Goal: Task Accomplishment & Management: Use online tool/utility

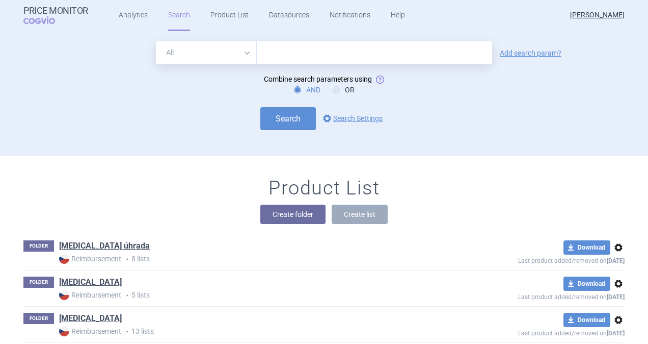
click at [287, 54] on input "text" at bounding box center [375, 52] width 236 height 23
type input "[MEDICAL_DATA]"
click button "Search" at bounding box center [288, 118] width 56 height 23
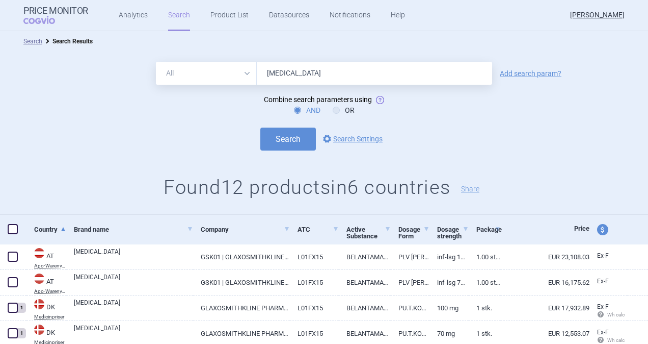
click at [274, 73] on input "[MEDICAL_DATA]" at bounding box center [375, 73] width 236 height 23
click at [284, 138] on button "Search" at bounding box center [288, 138] width 56 height 23
click at [279, 139] on button "Search" at bounding box center [288, 138] width 56 height 23
click at [217, 14] on link "Product List" at bounding box center [230, 15] width 38 height 31
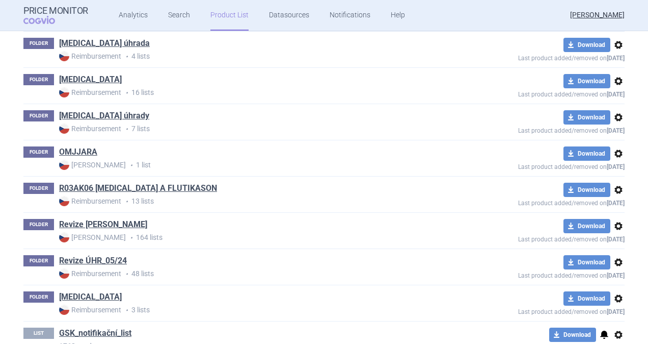
scroll to position [1001, 0]
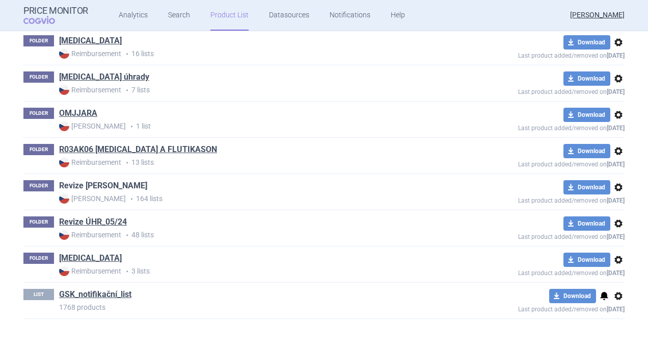
click at [97, 181] on link "Revize [PERSON_NAME]" at bounding box center [103, 185] width 88 height 11
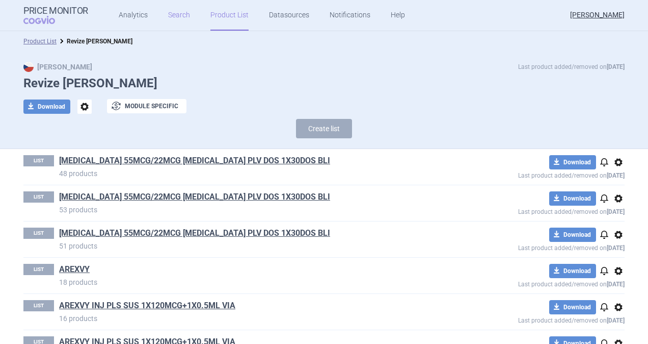
click at [176, 18] on link "Search" at bounding box center [179, 15] width 22 height 31
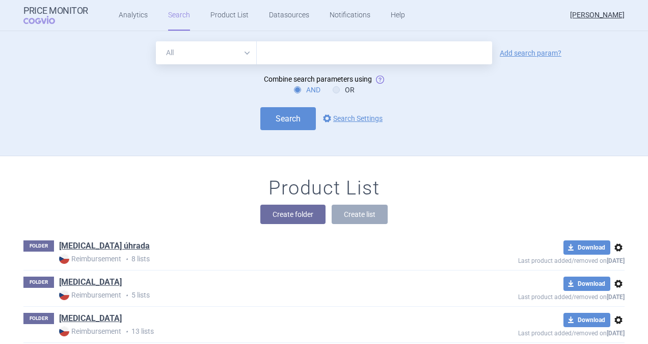
click at [304, 50] on input "text" at bounding box center [375, 52] width 236 height 23
type input "[MEDICAL_DATA]"
click button "Search" at bounding box center [288, 118] width 56 height 23
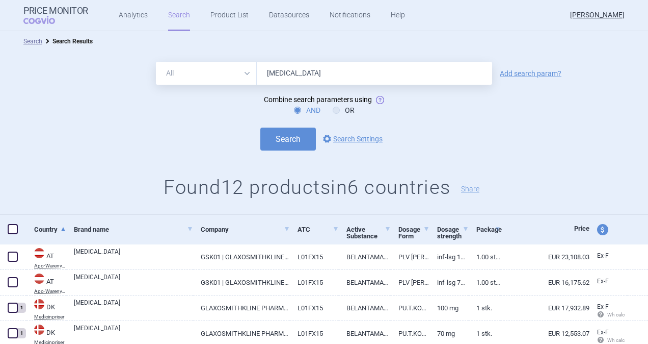
click at [15, 230] on span at bounding box center [13, 229] width 10 height 10
checkbox input "true"
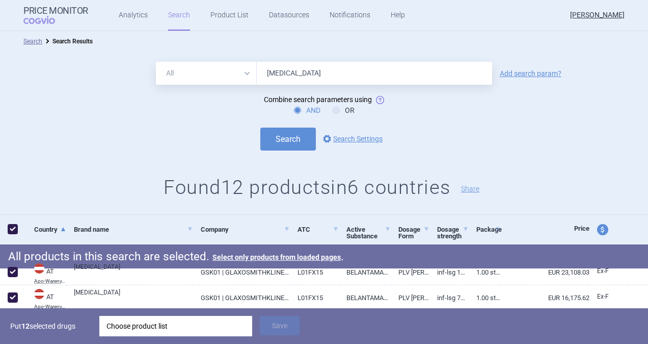
click at [126, 322] on div "Choose product list" at bounding box center [176, 326] width 139 height 20
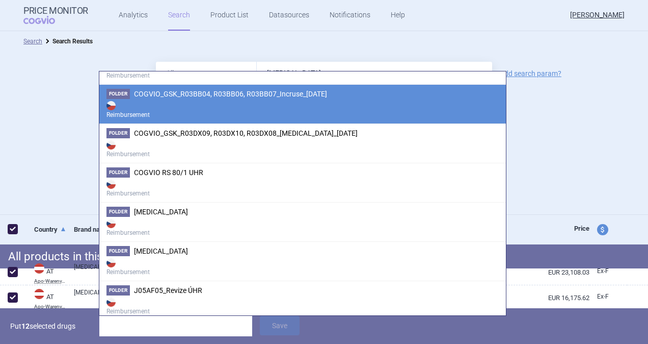
scroll to position [983, 0]
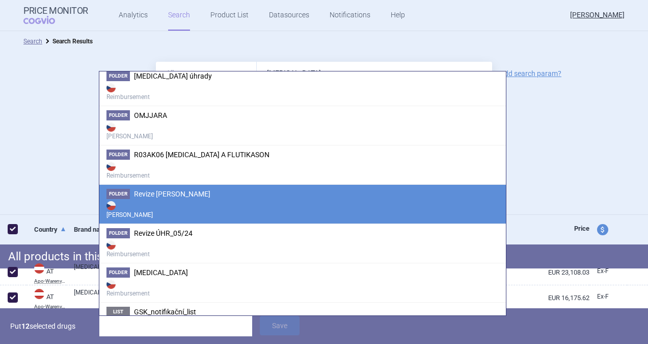
click at [158, 190] on span "Revize [PERSON_NAME]" at bounding box center [172, 194] width 76 height 8
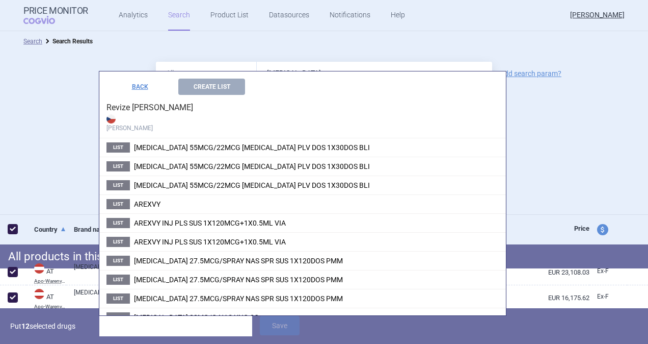
scroll to position [745, 0]
click at [197, 87] on button "Create List" at bounding box center [211, 87] width 67 height 16
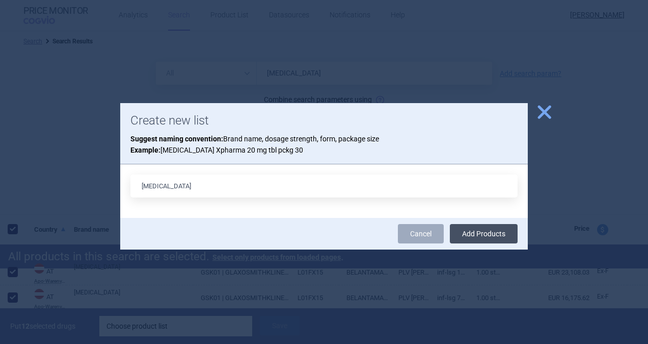
type input "[MEDICAL_DATA]"
click at [464, 231] on button "Add Products" at bounding box center [484, 233] width 68 height 19
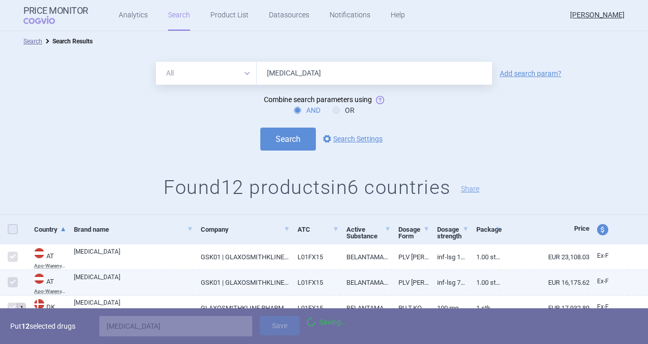
checkbox input "false"
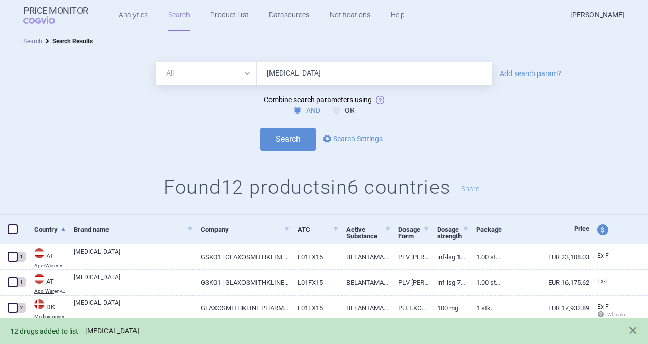
click at [105, 331] on link "[MEDICAL_DATA]" at bounding box center [112, 330] width 54 height 9
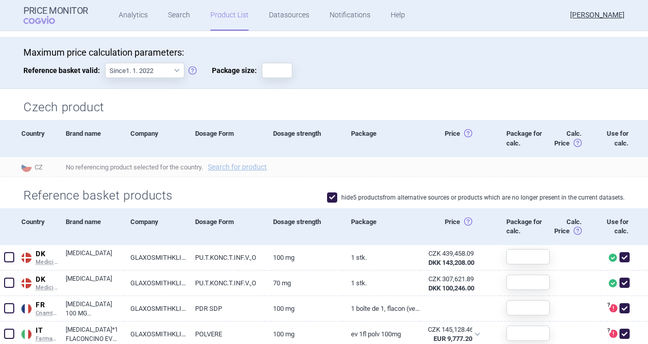
scroll to position [153, 0]
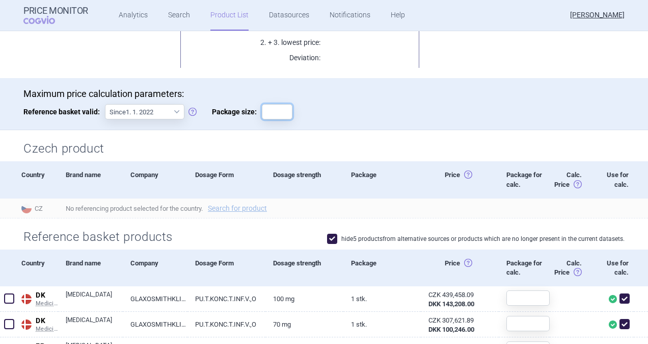
click at [265, 109] on input "Package size:" at bounding box center [277, 111] width 31 height 15
type input "1"
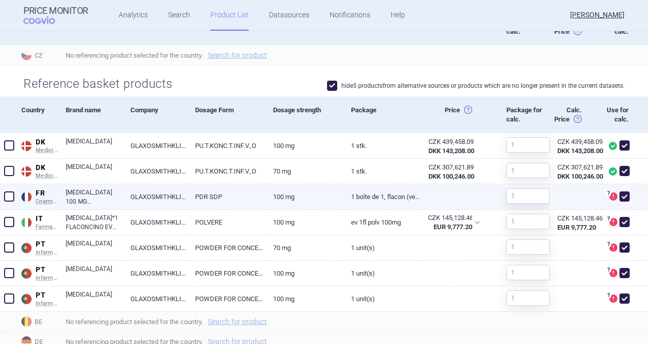
scroll to position [0, 0]
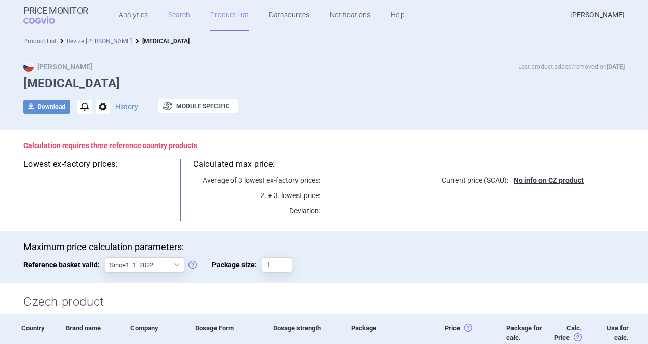
click at [177, 11] on link "Search" at bounding box center [179, 15] width 22 height 31
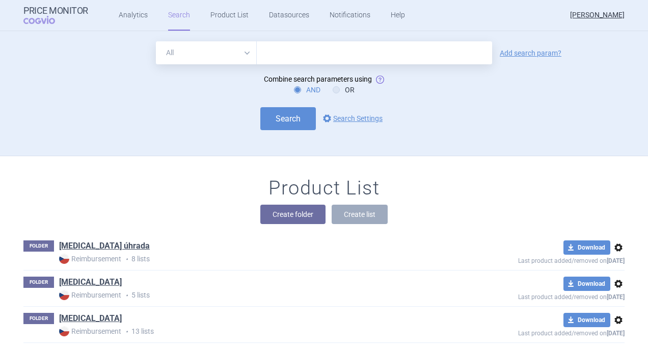
click at [273, 54] on input "text" at bounding box center [375, 52] width 236 height 23
click at [295, 40] on div "All Brand Name ATC Company Active Substance Country Newer than blenprep Add sea…" at bounding box center [324, 93] width 648 height 125
drag, startPoint x: 250, startPoint y: 51, endPoint x: 227, endPoint y: 51, distance: 22.9
click at [227, 51] on div "All Brand Name ATC Company Active Substance Country Newer than blenprep" at bounding box center [324, 52] width 336 height 23
type input "[MEDICAL_DATA]"
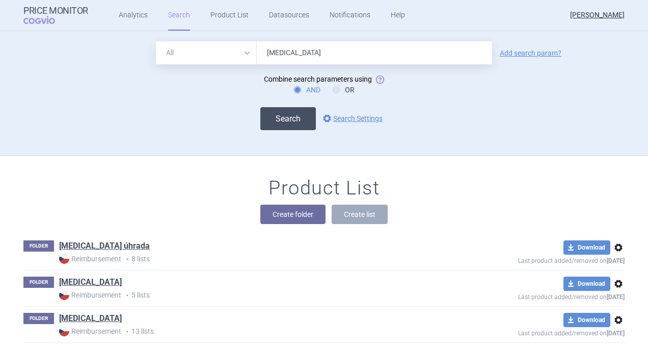
click at [282, 117] on button "Search" at bounding box center [288, 118] width 56 height 23
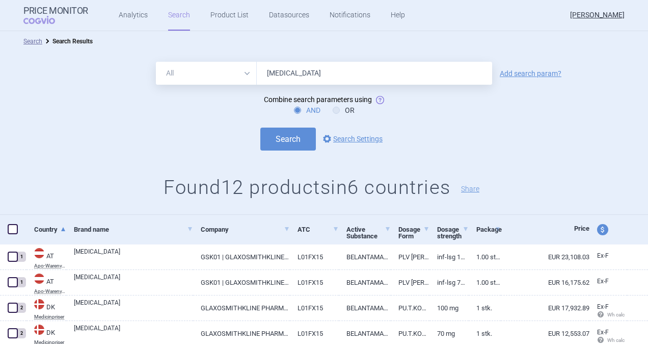
click at [12, 223] on span at bounding box center [12, 228] width 15 height 15
checkbox input "true"
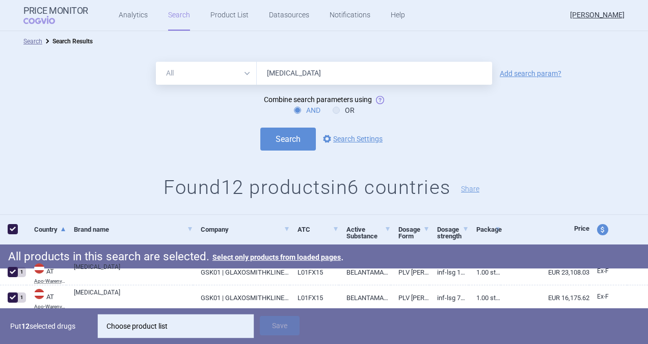
click at [134, 326] on div "Choose product list" at bounding box center [176, 326] width 139 height 20
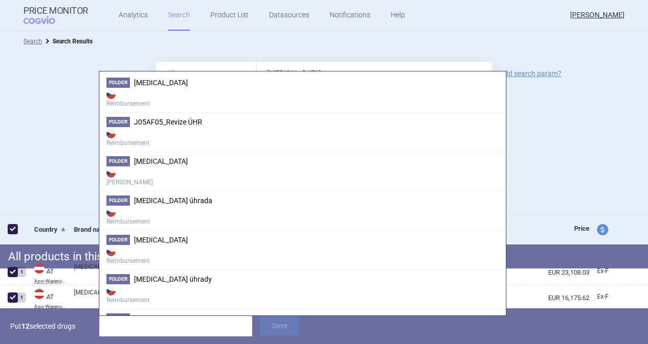
scroll to position [983, 0]
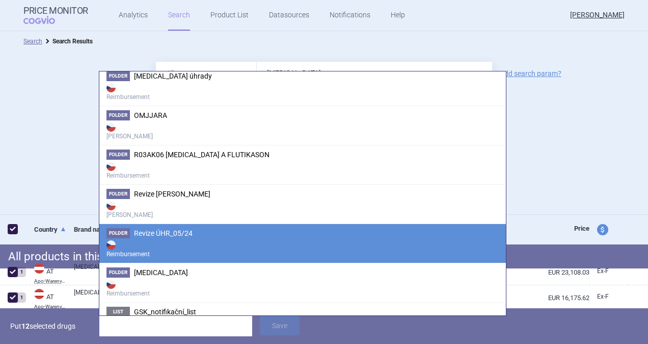
click at [158, 229] on span "Revize ÚHR_05/24" at bounding box center [163, 233] width 59 height 8
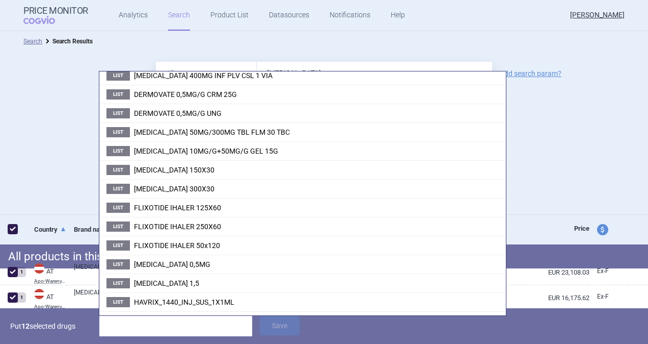
scroll to position [0, 0]
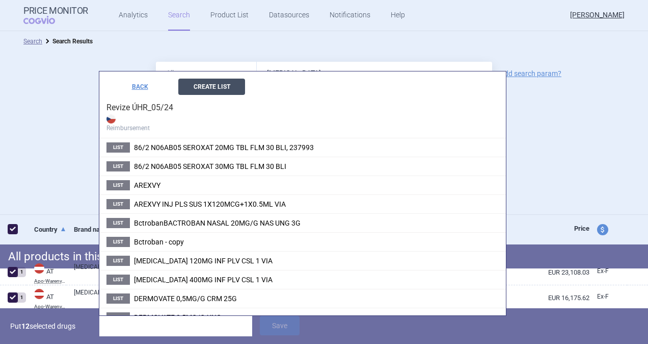
click at [221, 83] on button "Create List" at bounding box center [211, 87] width 67 height 16
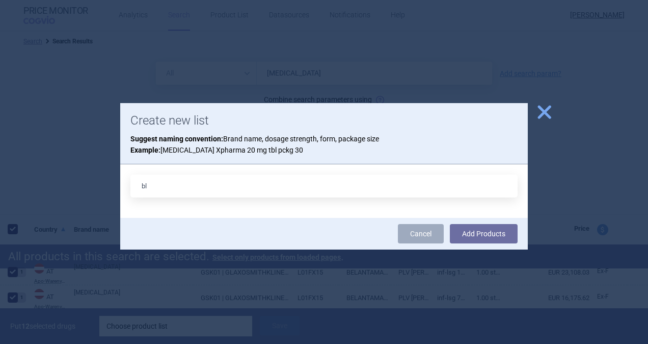
type input "b"
type input "[MEDICAL_DATA]"
click at [474, 230] on button "Add Products" at bounding box center [484, 233] width 68 height 19
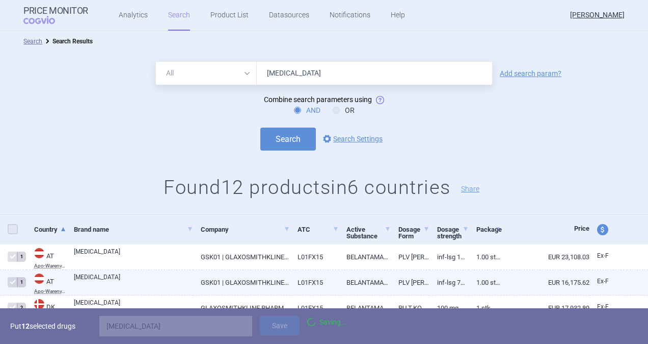
checkbox input "false"
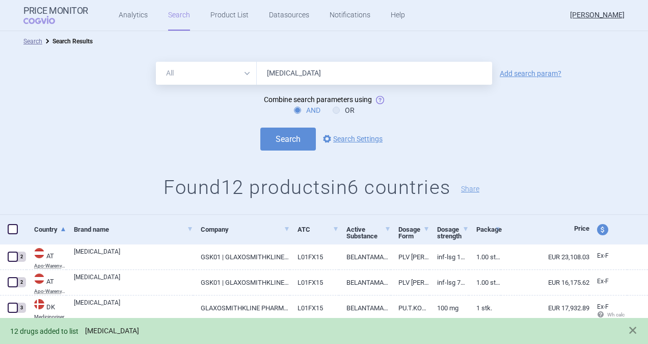
click at [107, 331] on link "[MEDICAL_DATA]" at bounding box center [112, 330] width 54 height 9
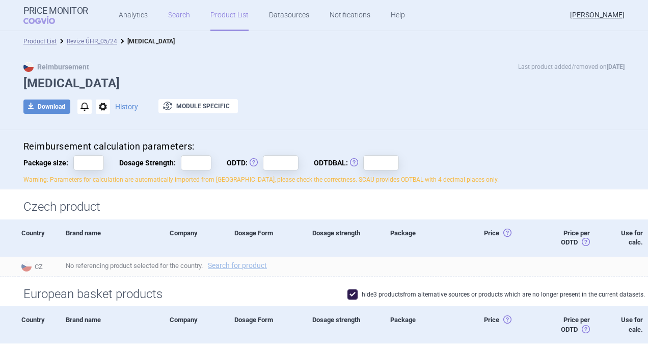
click at [168, 18] on link "Search" at bounding box center [179, 15] width 22 height 31
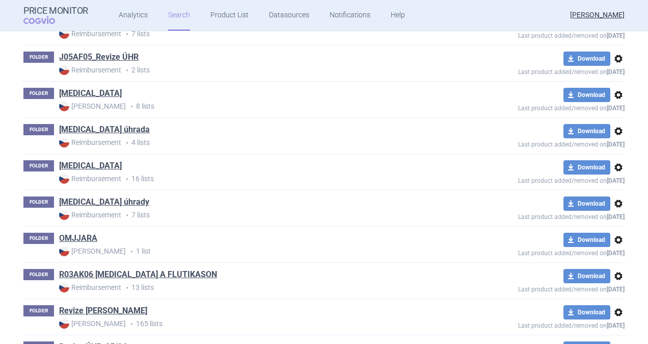
scroll to position [1001, 0]
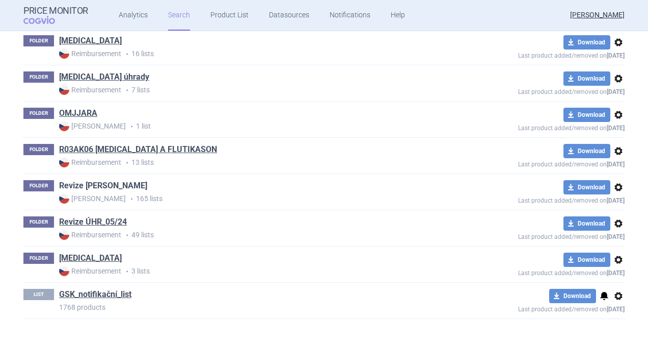
click at [86, 183] on link "Revize [PERSON_NAME]" at bounding box center [103, 185] width 88 height 11
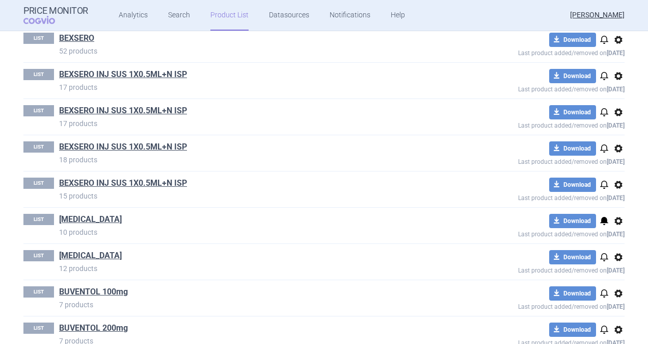
scroll to position [765, 0]
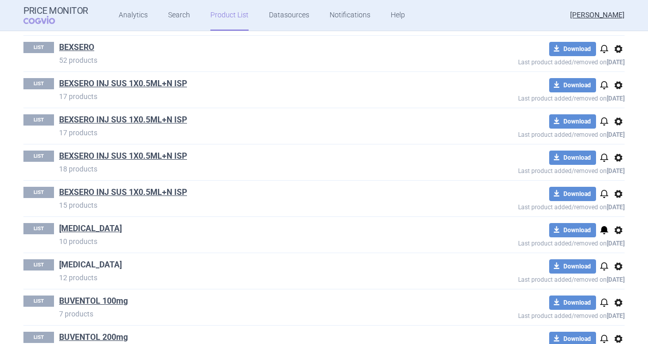
click at [69, 259] on link "[MEDICAL_DATA]" at bounding box center [90, 264] width 63 height 11
